Goal: Information Seeking & Learning: Learn about a topic

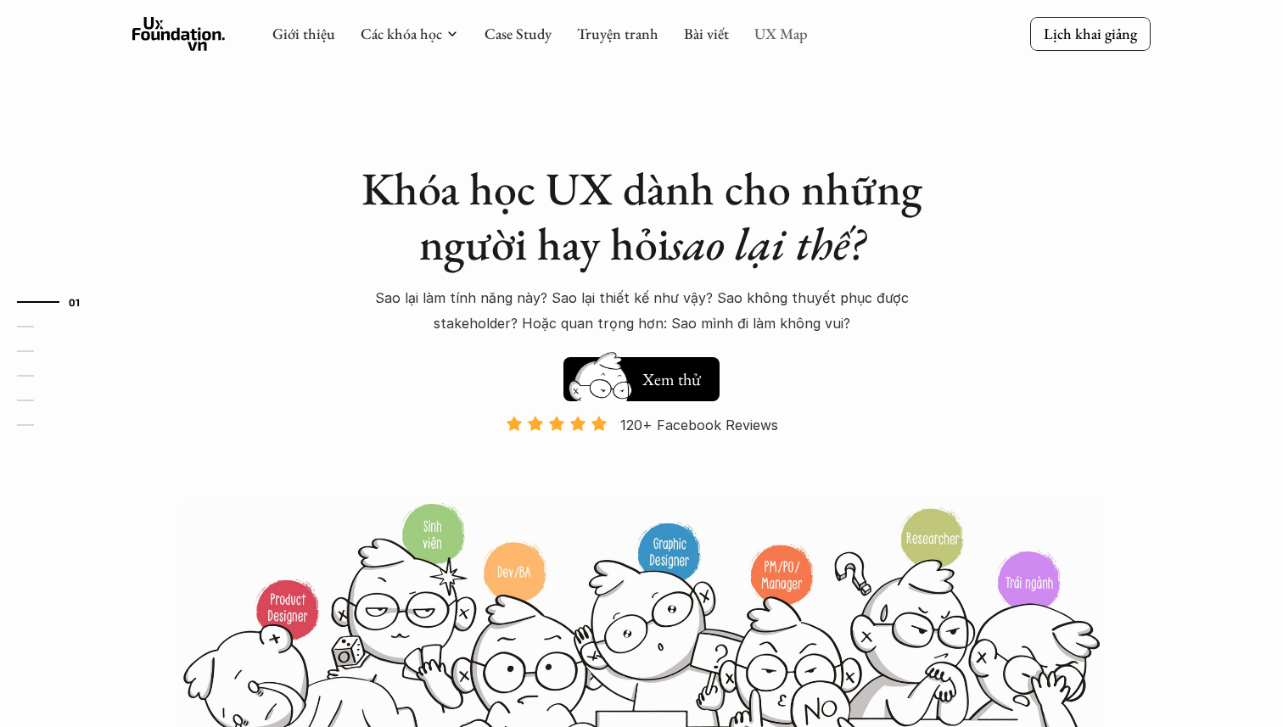
click at [791, 31] on link "UX Map" at bounding box center [780, 34] width 53 height 20
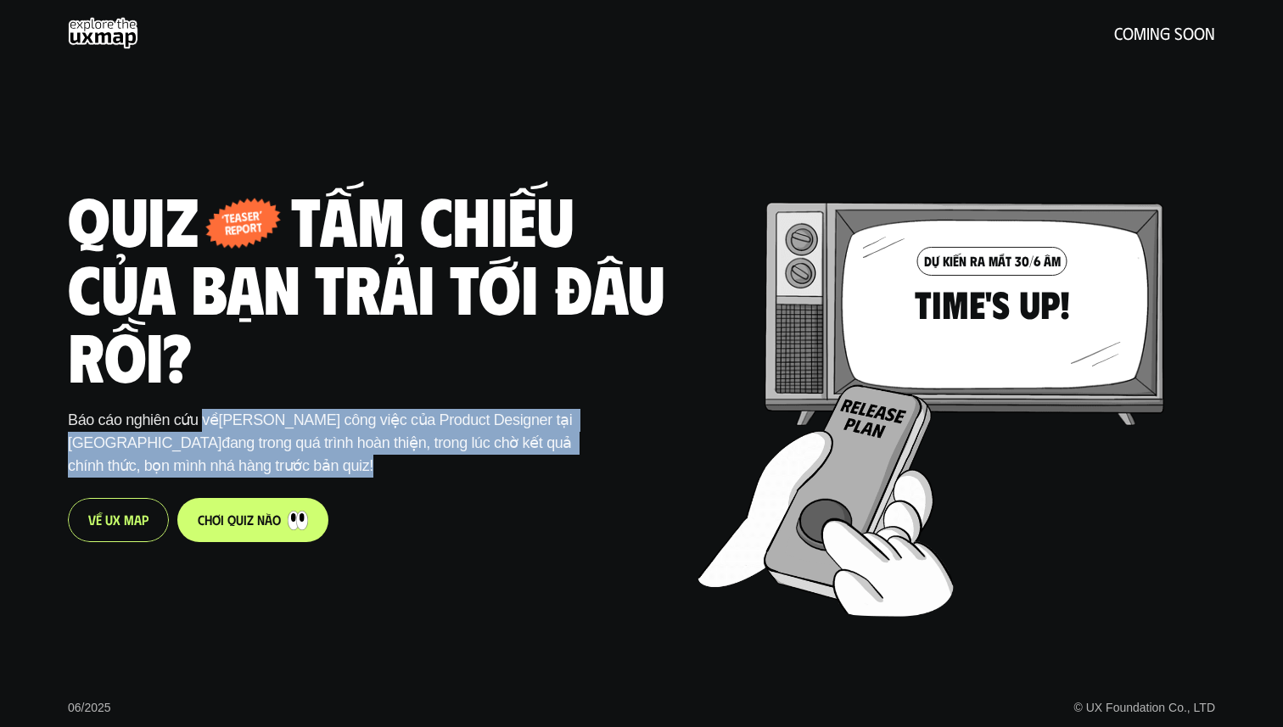
drag, startPoint x: 204, startPoint y: 422, endPoint x: 535, endPoint y: 457, distance: 333.7
click at [536, 457] on p "Báo cáo nghiên cứu về Phạm vi công việc của Product Designer tại [GEOGRAPHIC_DA…" at bounding box center [322, 443] width 509 height 69
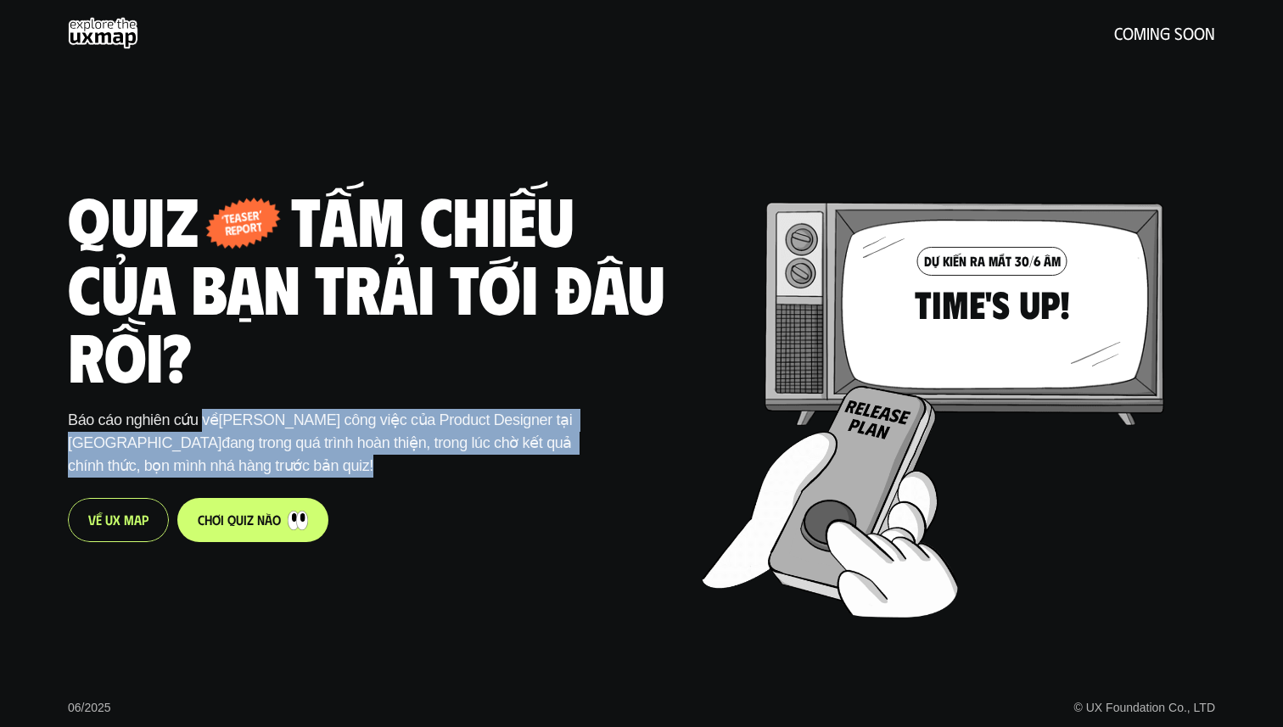
click at [535, 457] on p "Báo cáo nghiên cứu về Phạm vi công việc của Product Designer tại [GEOGRAPHIC_DA…" at bounding box center [322, 443] width 509 height 69
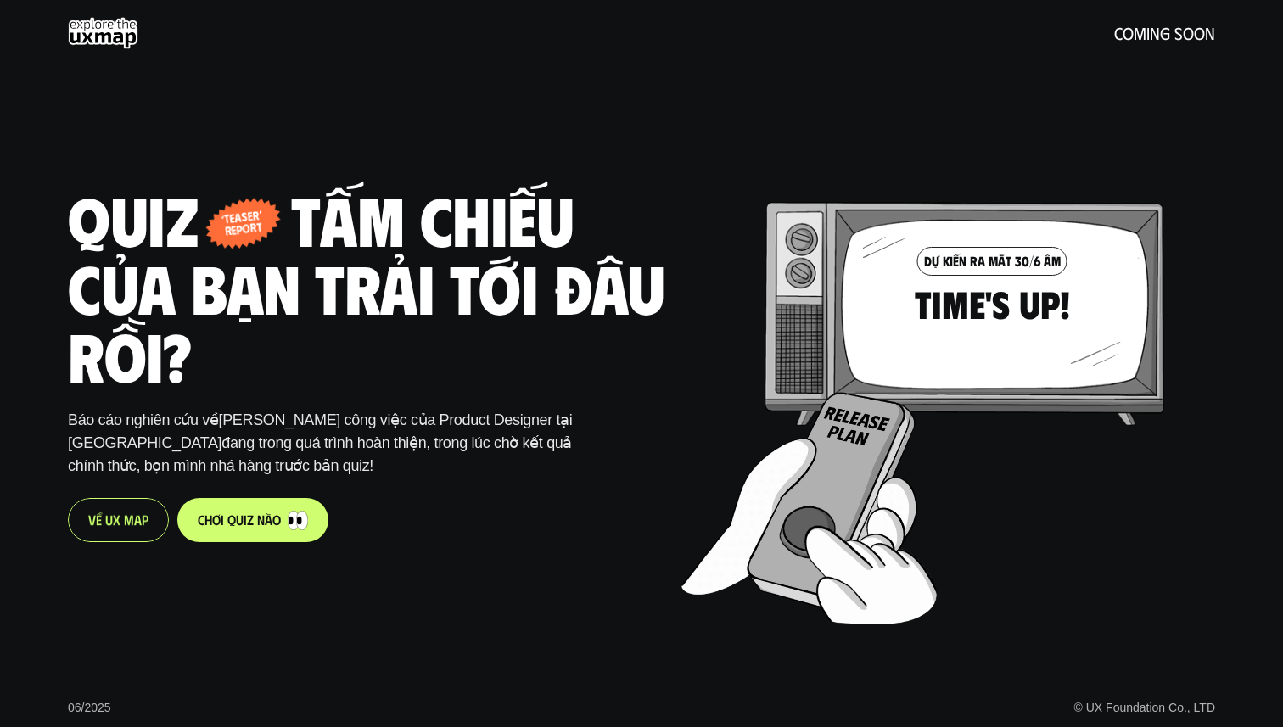
click at [109, 524] on p "V ề U X M a p" at bounding box center [118, 520] width 60 height 16
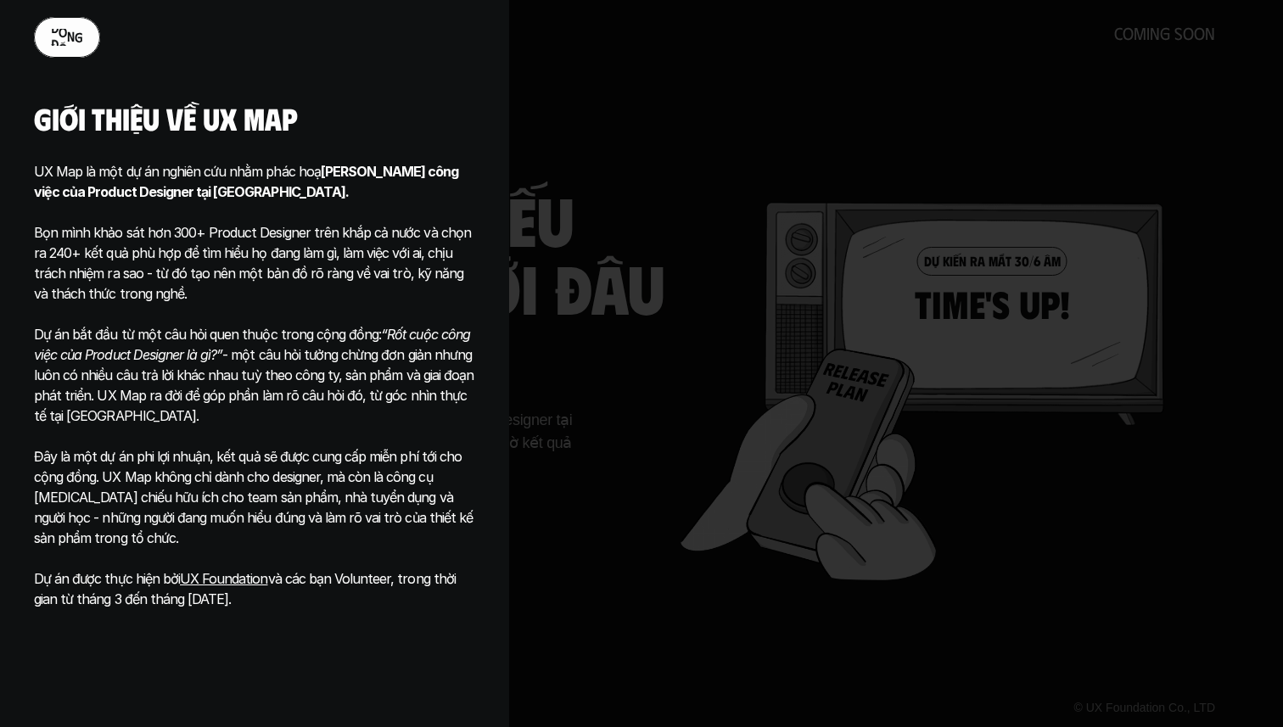
click at [77, 34] on p "đ ó n g" at bounding box center [67, 37] width 32 height 16
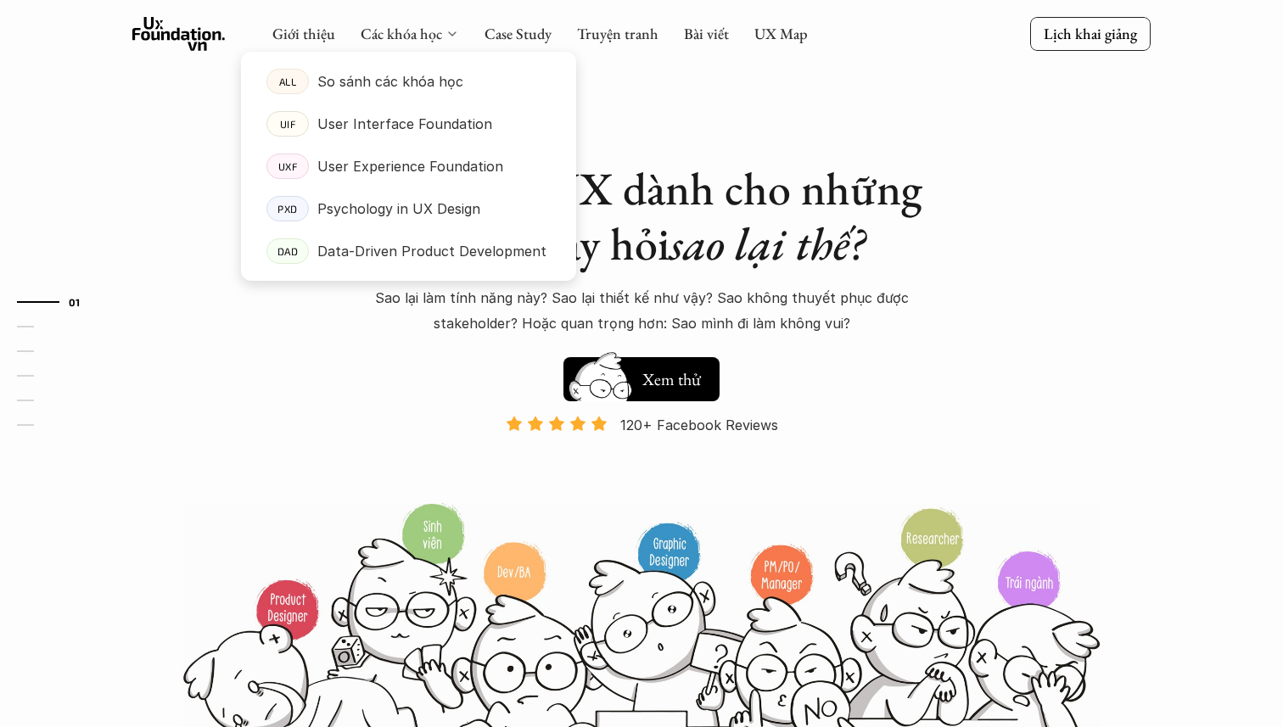
click at [446, 29] on icon at bounding box center [453, 34] width 14 height 14
